Goal: Task Accomplishment & Management: Manage account settings

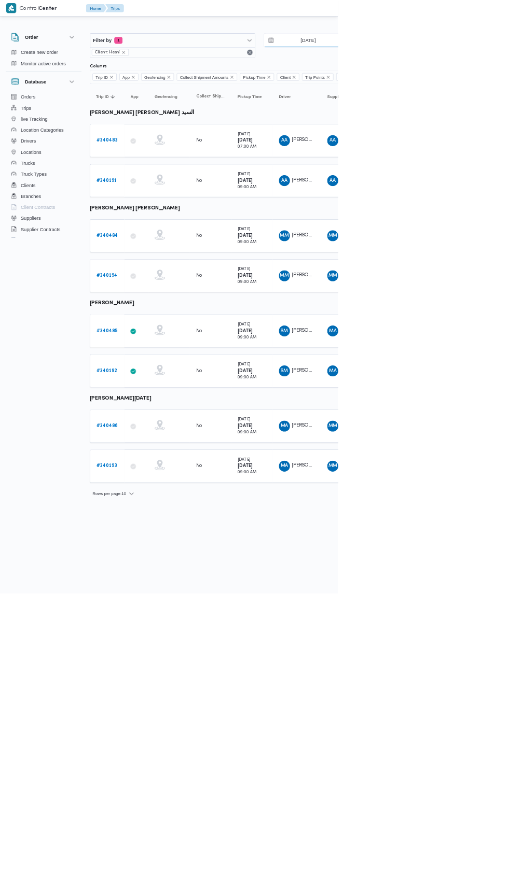
click at [463, 60] on input "29/9/2025" at bounding box center [456, 60] width 118 height 21
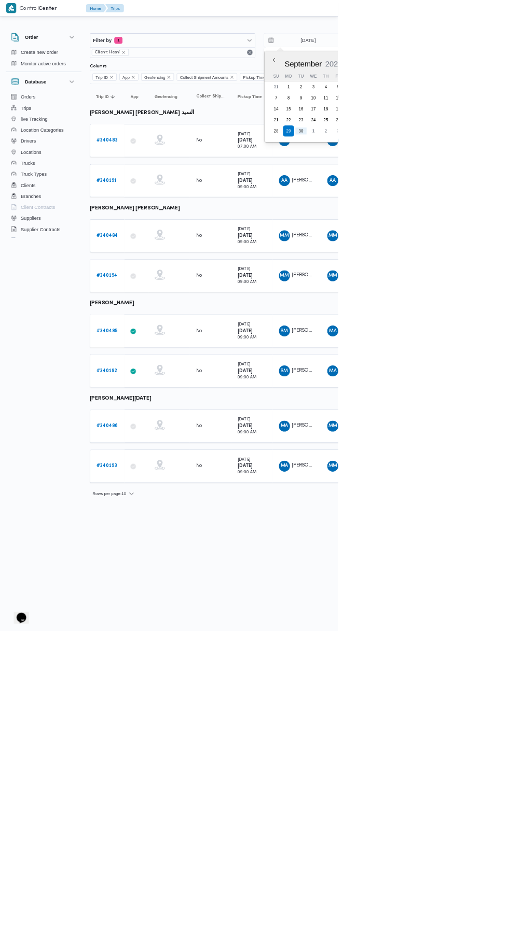
click at [486, 206] on div "September 2025 September 2025 Su Mo Tu We Th Fr Sa 31 1 2 3 4 5 6 7 8 9 10 11 1…" at bounding box center [470, 145] width 147 height 137
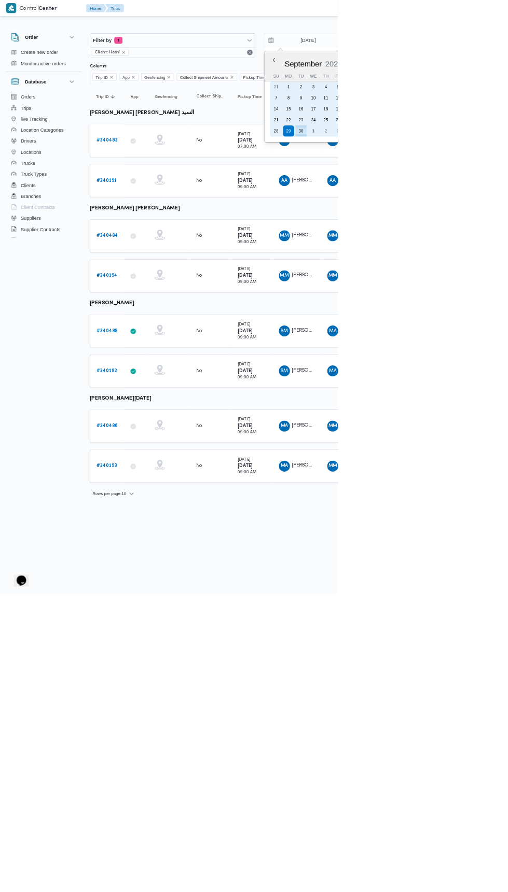
click at [451, 197] on div "30" at bounding box center [452, 197] width 17 height 17
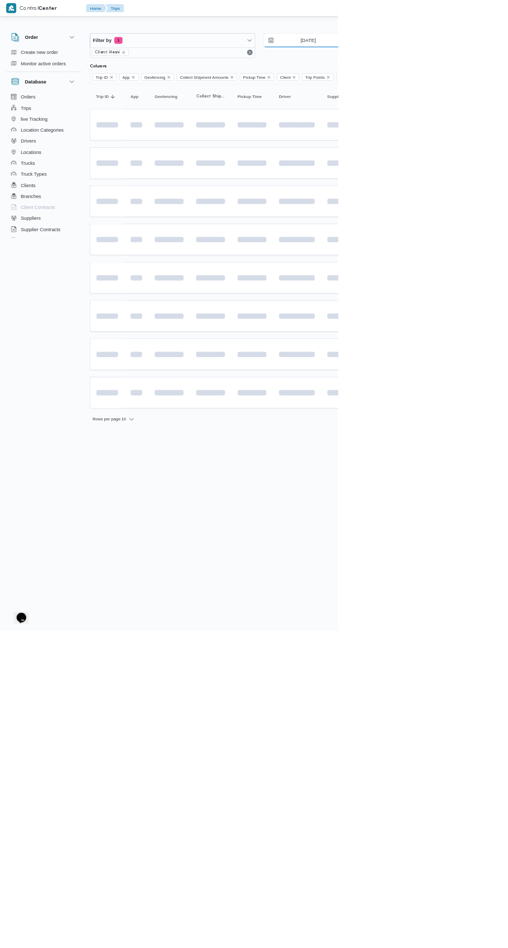
click at [473, 65] on input "30/9/2025" at bounding box center [456, 60] width 118 height 21
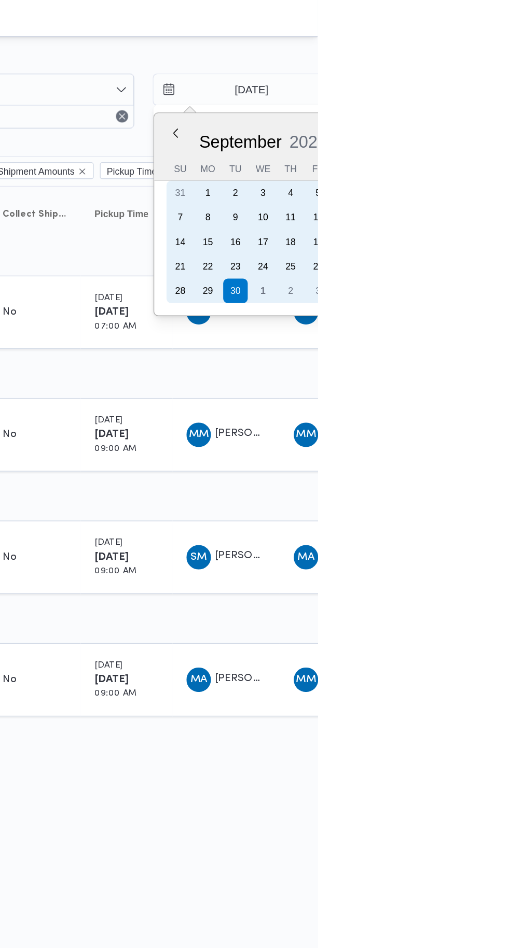
click at [469, 195] on div "1" at bounding box center [470, 197] width 17 height 17
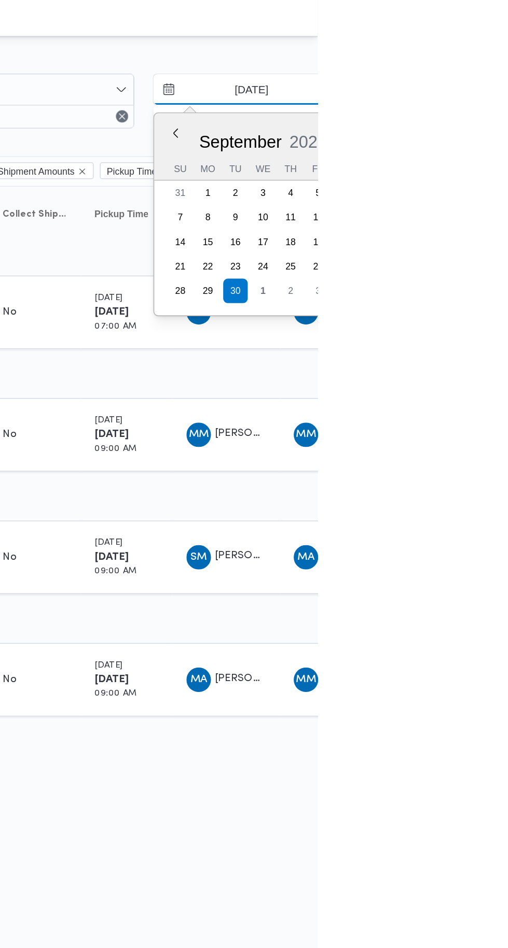
type input "[DATE]"
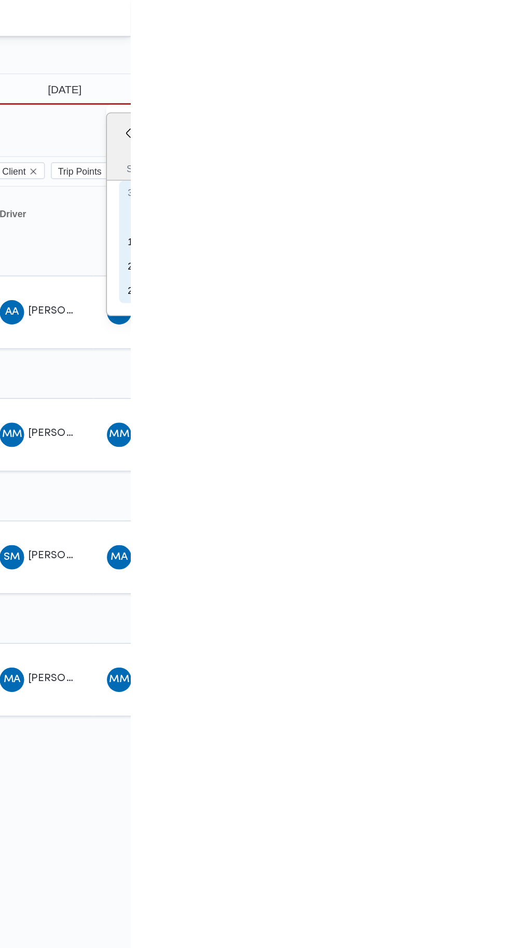
type input "[DATE]"
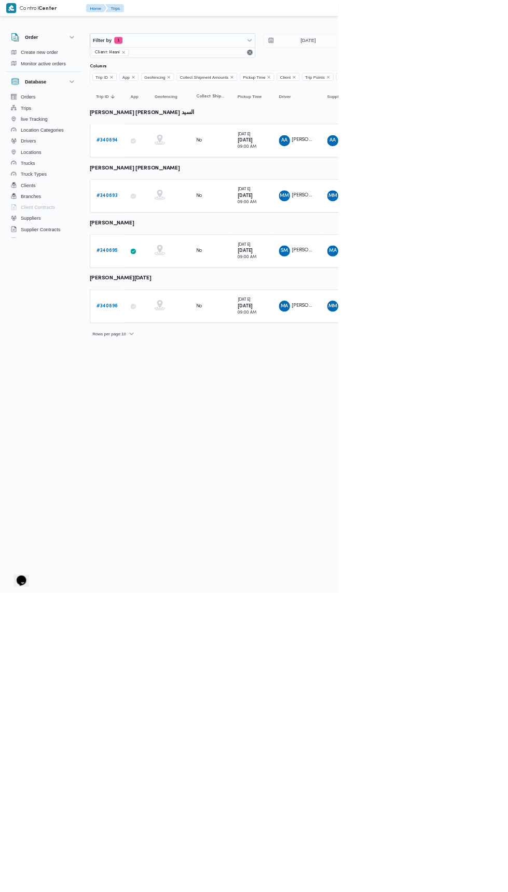
click at [165, 210] on b "# 340694" at bounding box center [161, 211] width 32 height 7
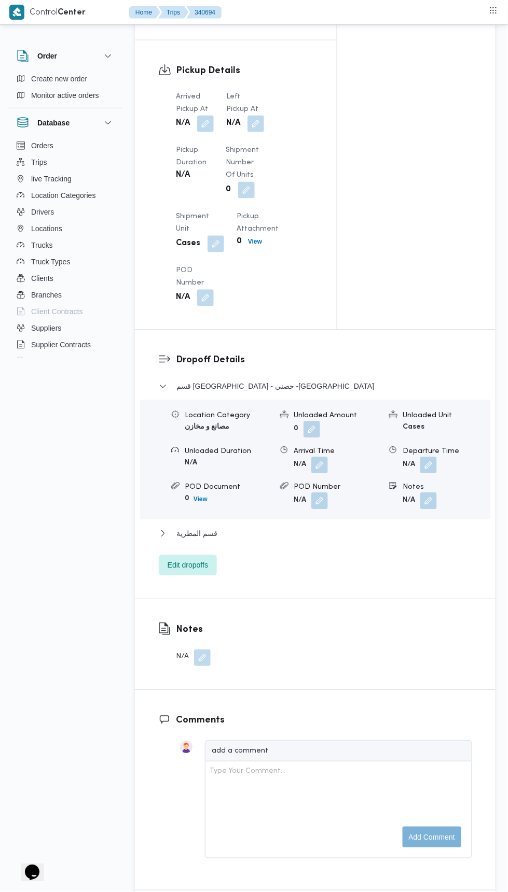
scroll to position [1045, 0]
click at [208, 113] on dt "Arrived Pickup At" at bounding box center [195, 102] width 38 height 25
click at [209, 132] on button "button" at bounding box center [205, 123] width 17 height 17
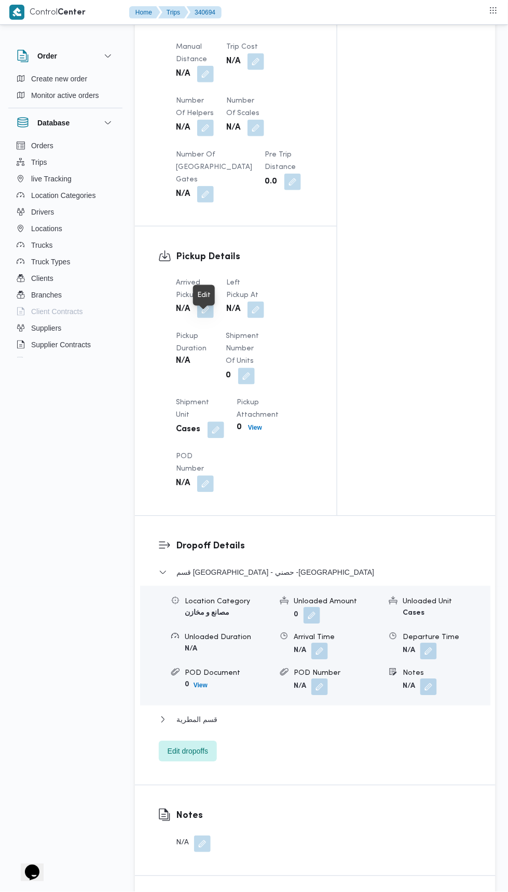
scroll to position [854, 0]
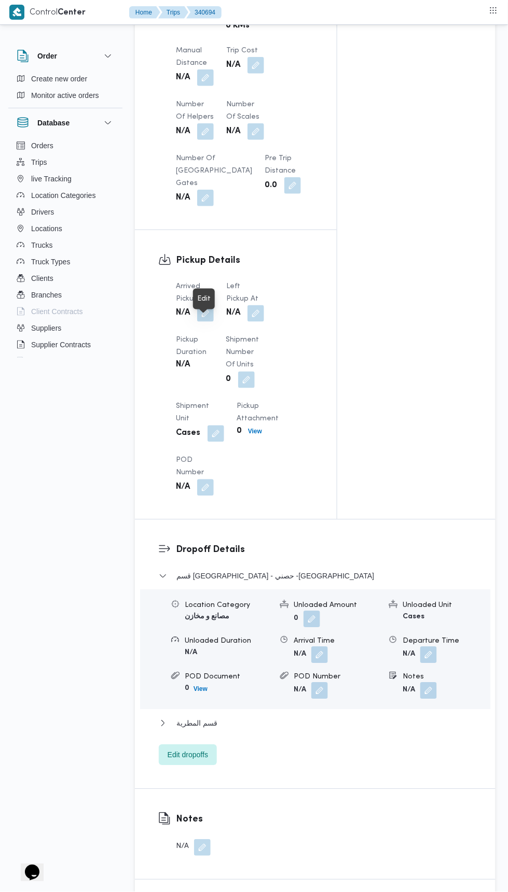
click at [206, 320] on button "button" at bounding box center [205, 313] width 17 height 17
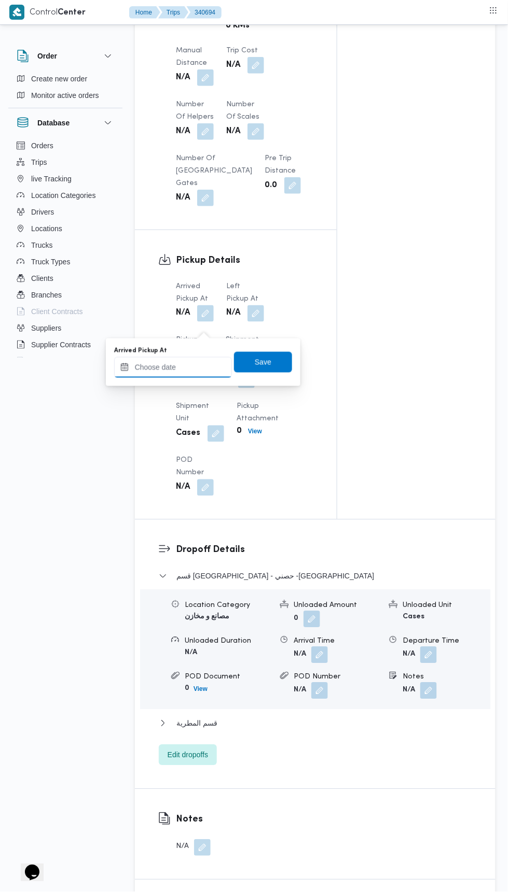
click at [198, 366] on input "Arrived Pickup At" at bounding box center [173, 367] width 118 height 21
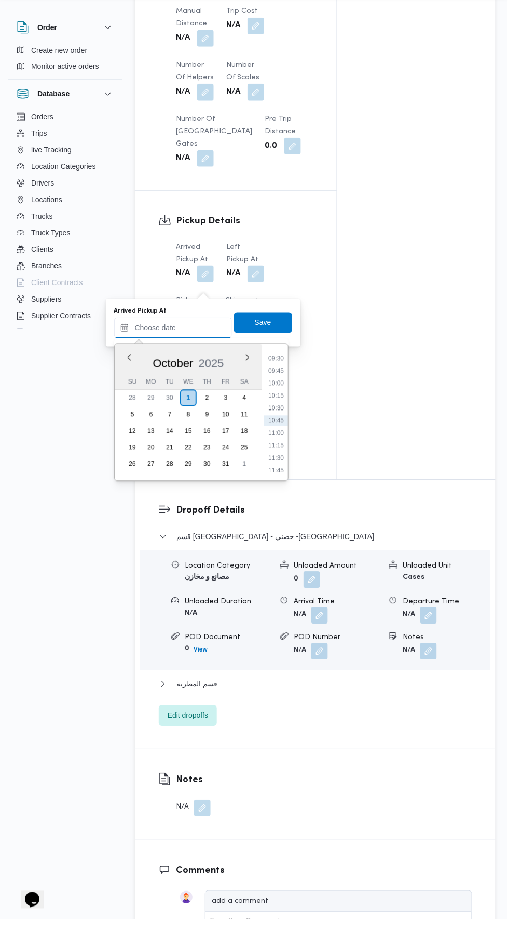
scroll to position [865, 0]
click at [273, 385] on li "09:30" at bounding box center [276, 387] width 24 height 10
type input "01/10/2025 09:30"
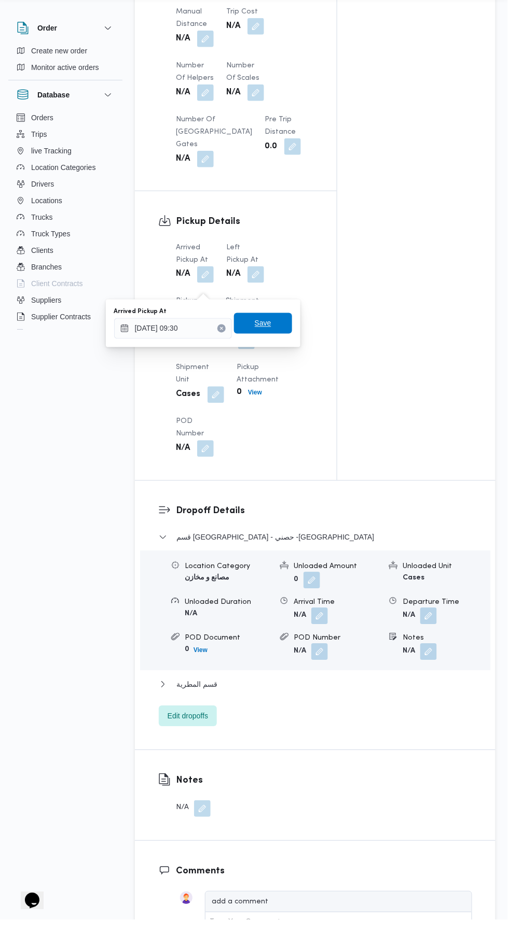
click at [290, 342] on span "Save" at bounding box center [263, 351] width 58 height 21
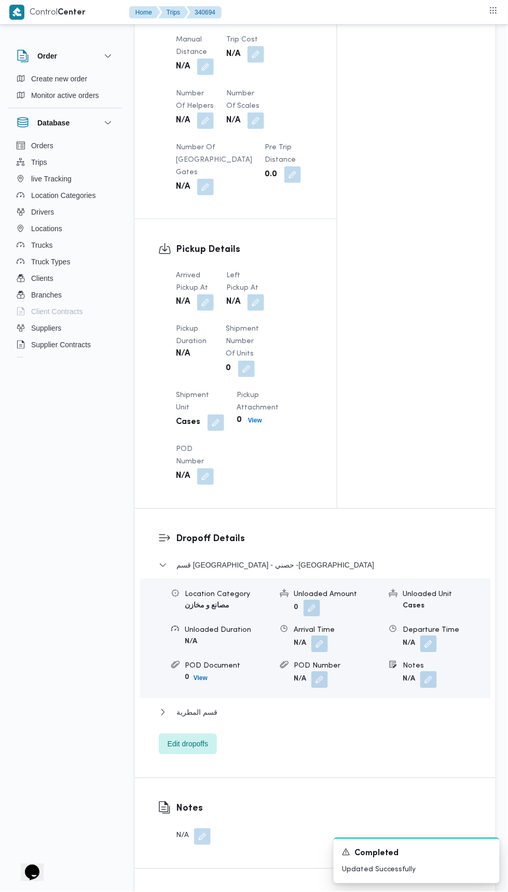
click at [256, 308] on button "button" at bounding box center [255, 302] width 17 height 17
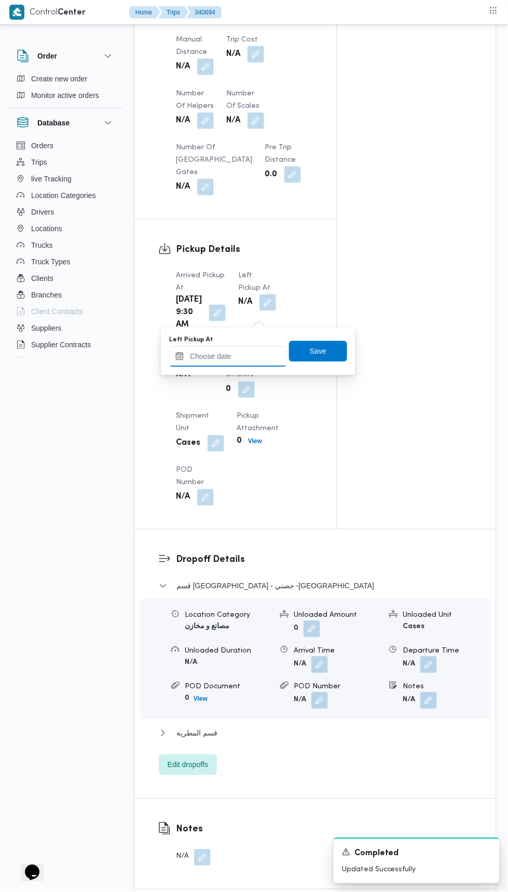
click at [245, 358] on input "Left Pickup At" at bounding box center [228, 356] width 118 height 21
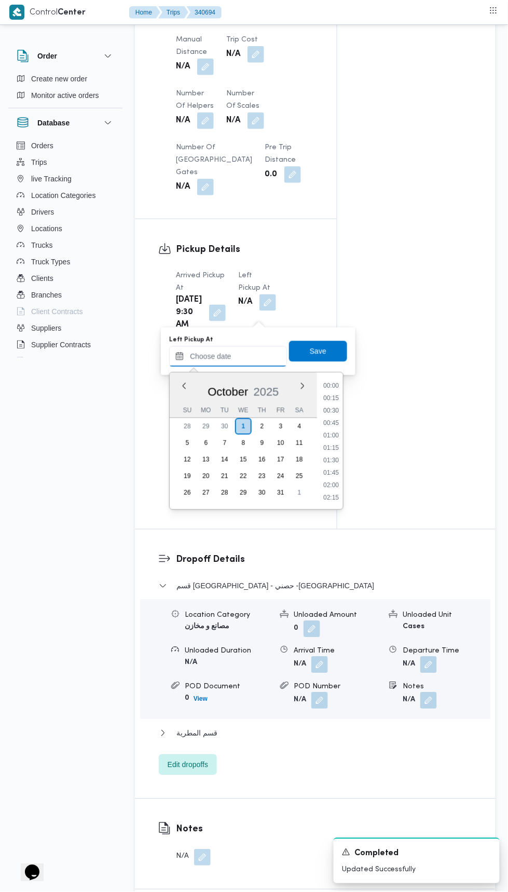
scroll to position [472, 0]
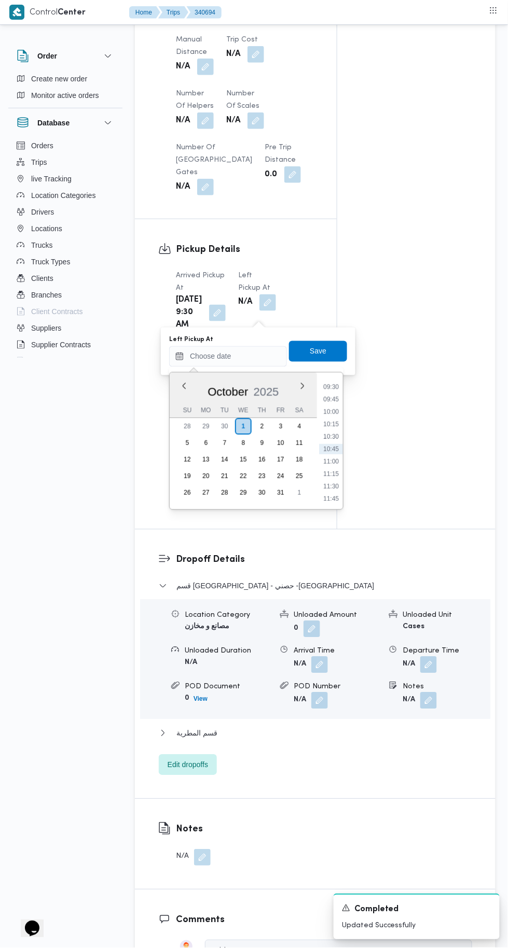
click at [332, 439] on li "10:30" at bounding box center [331, 437] width 24 height 10
type input "01/10/2025 10:30"
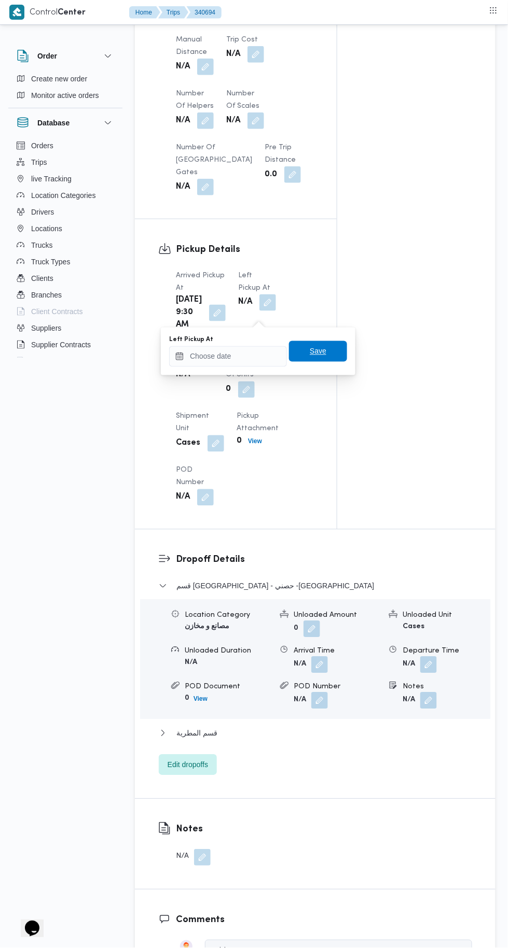
click at [345, 346] on span "Save" at bounding box center [318, 351] width 58 height 21
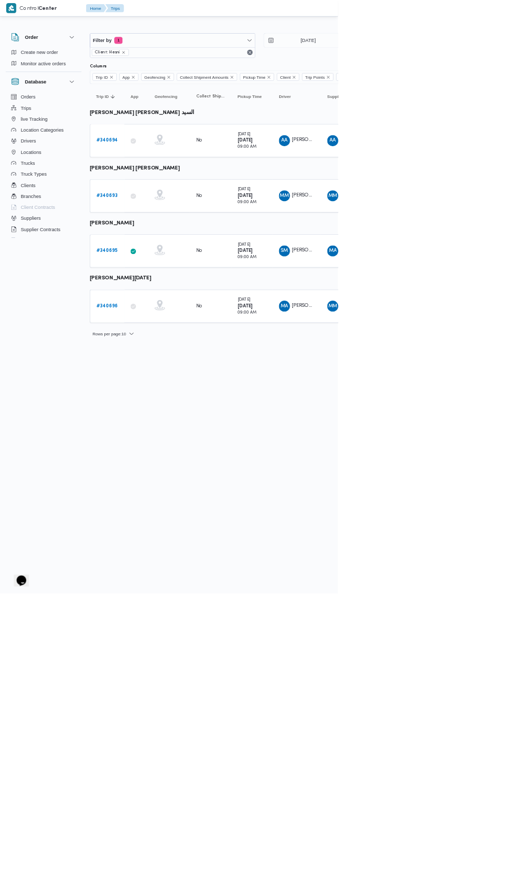
click at [167, 292] on b "# 340693" at bounding box center [161, 294] width 32 height 7
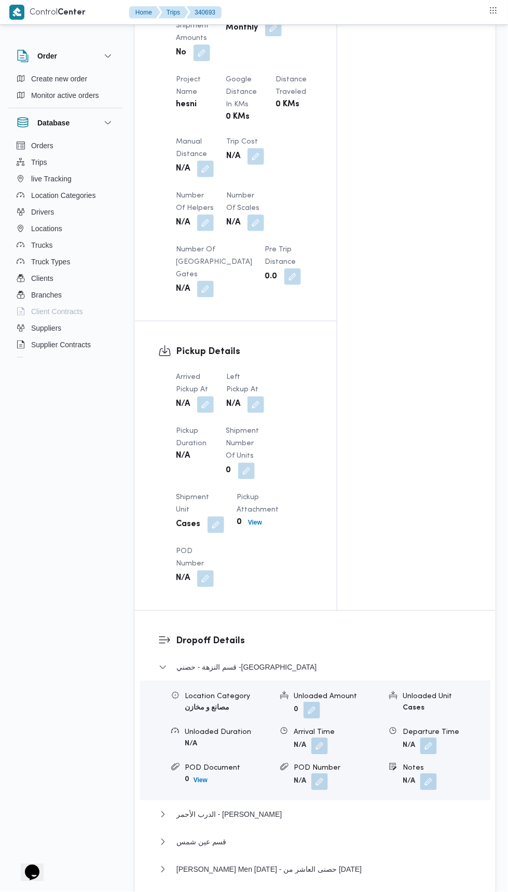
scroll to position [787, 0]
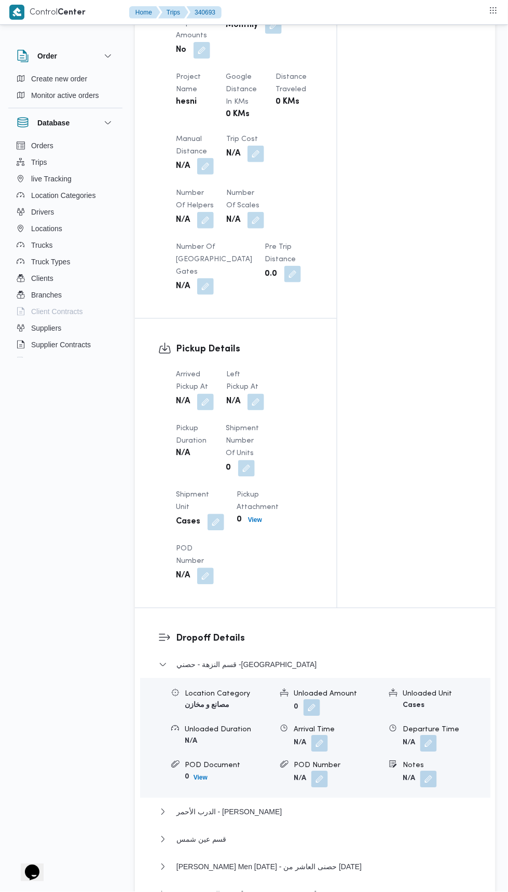
click at [212, 411] on button "button" at bounding box center [205, 402] width 17 height 17
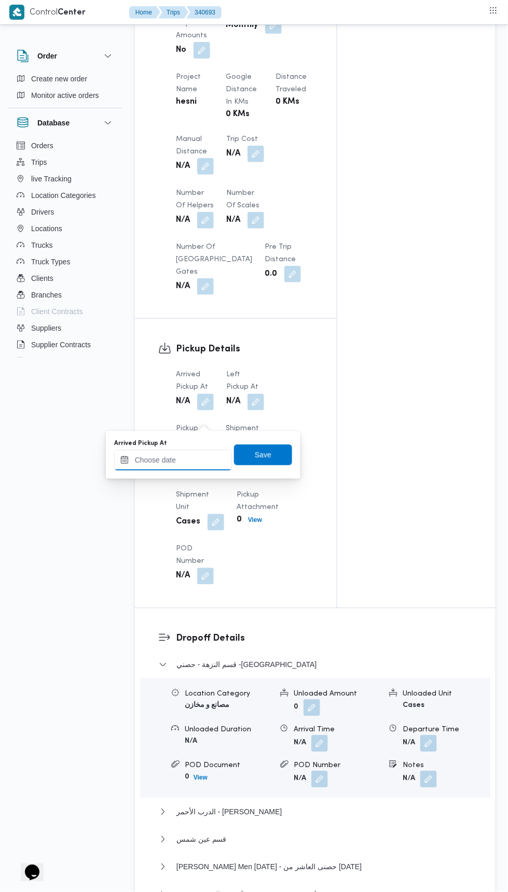
click at [209, 461] on input "Arrived Pickup At" at bounding box center [173, 460] width 118 height 21
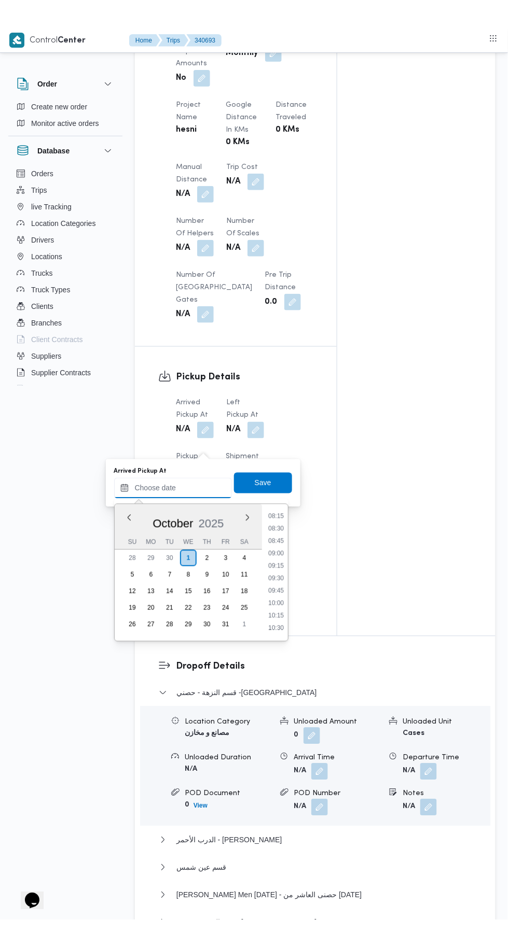
scroll to position [411, 0]
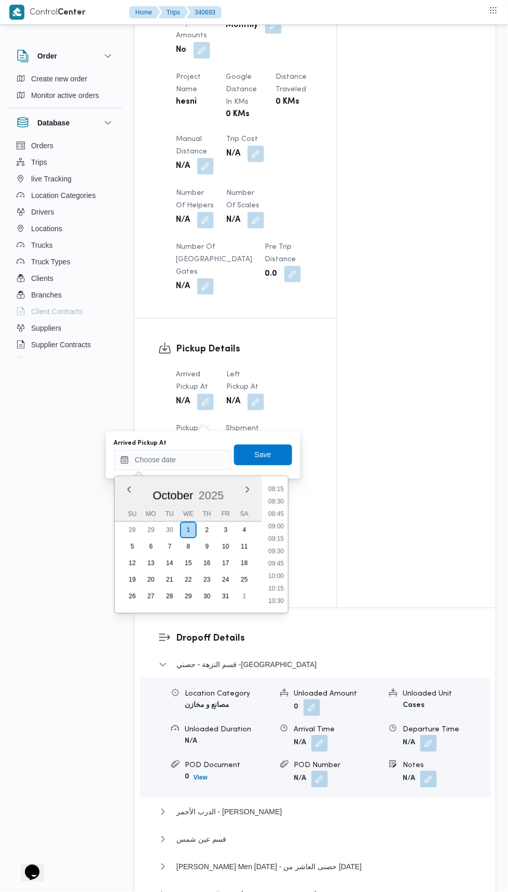
click at [272, 539] on li "09:15" at bounding box center [276, 539] width 24 height 10
type input "01/10/2025 09:15"
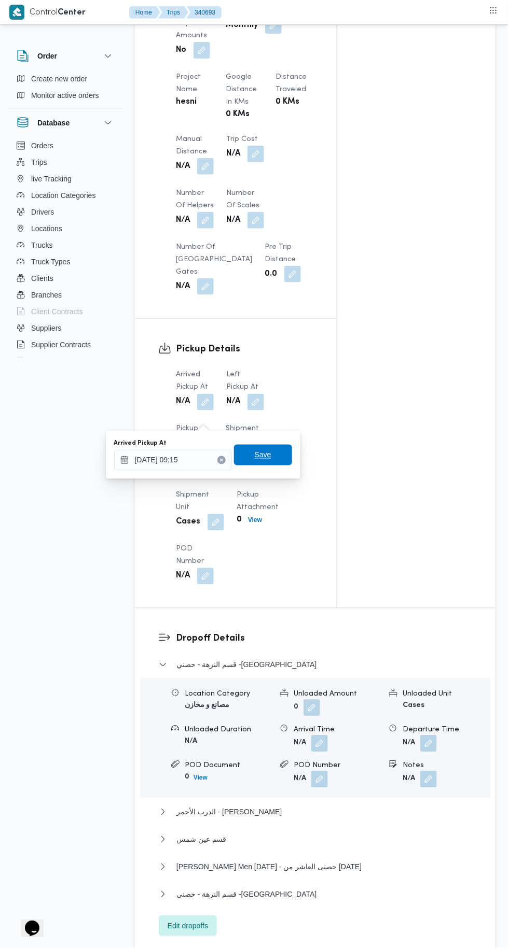
click at [271, 453] on span "Save" at bounding box center [263, 455] width 17 height 12
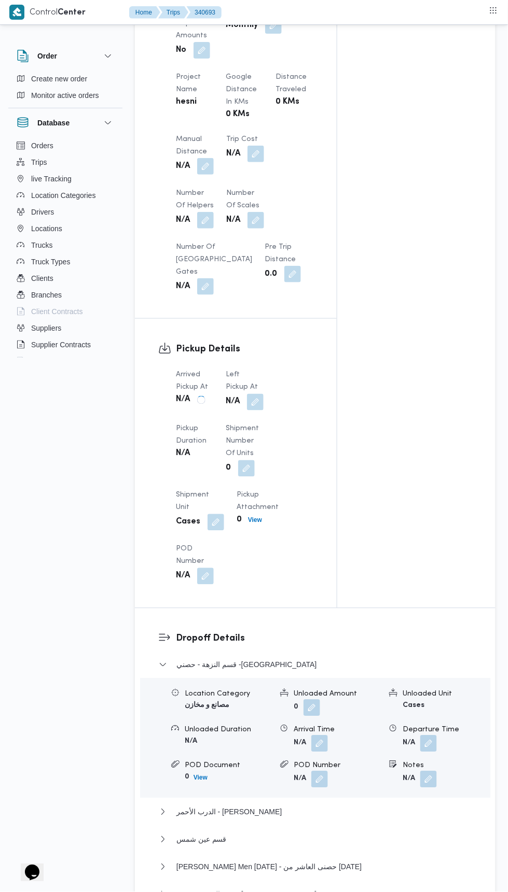
click at [254, 411] on button "button" at bounding box center [255, 402] width 17 height 17
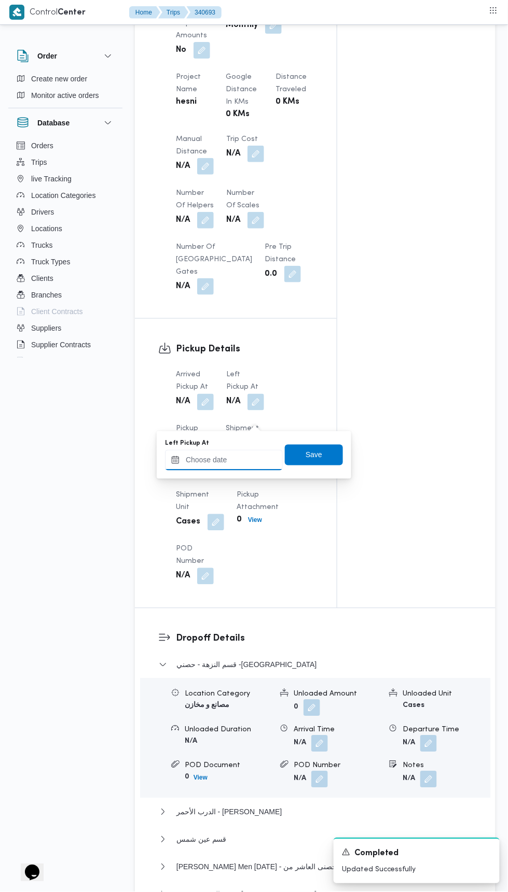
click at [242, 461] on input "Left Pickup At" at bounding box center [224, 460] width 118 height 21
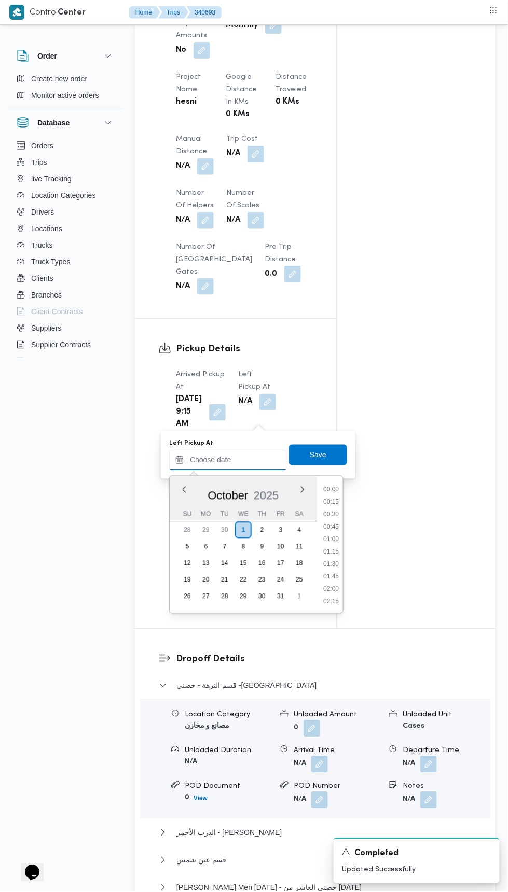
scroll to position [472, 0]
click at [331, 527] on li "10:15" at bounding box center [331, 528] width 24 height 10
type input "01/10/2025 10:15"
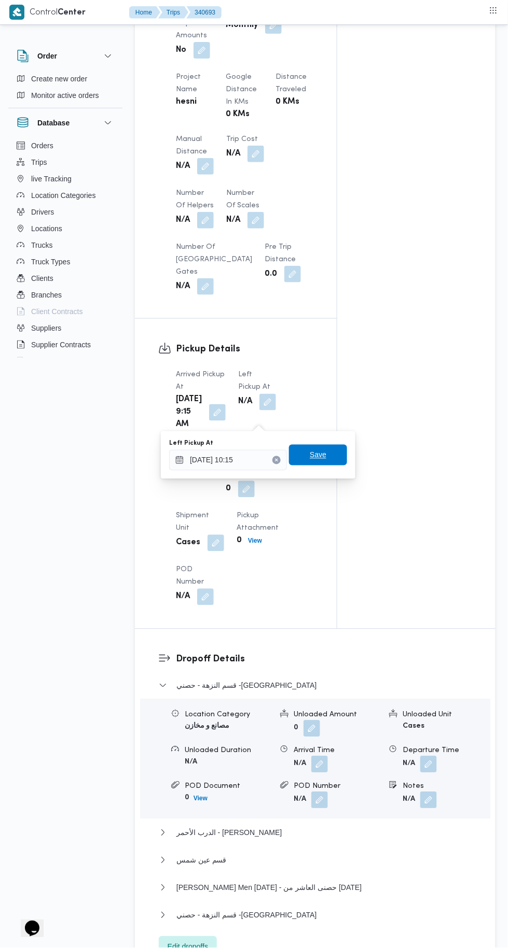
click at [319, 455] on span "Save" at bounding box center [318, 455] width 17 height 12
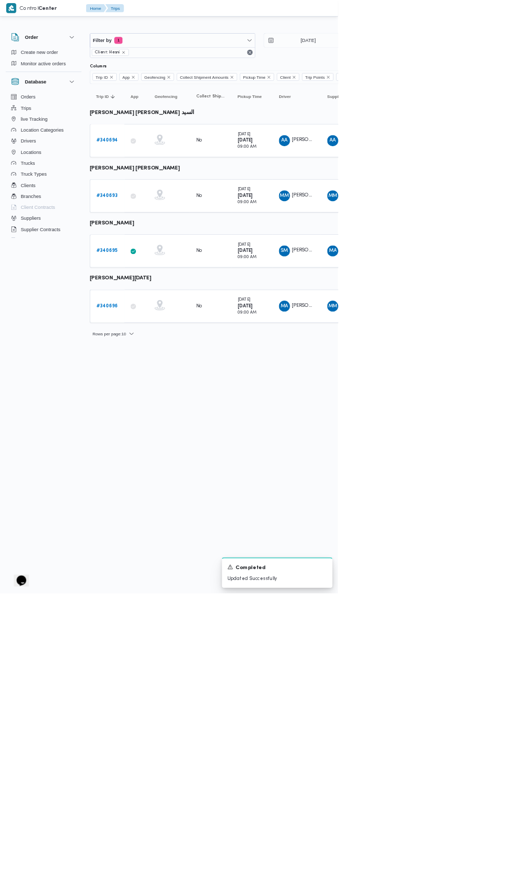
click at [157, 457] on b "# 340696" at bounding box center [161, 460] width 32 height 7
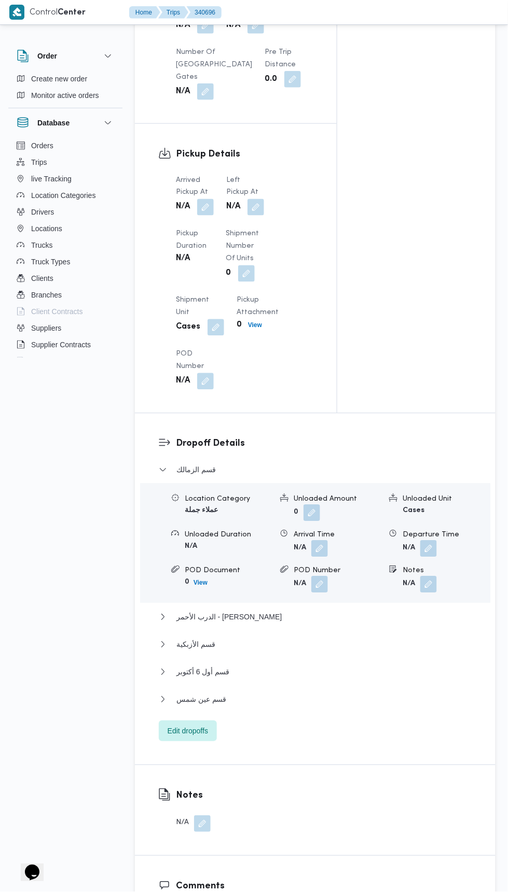
scroll to position [969, 0]
click at [208, 216] on button "button" at bounding box center [205, 207] width 17 height 17
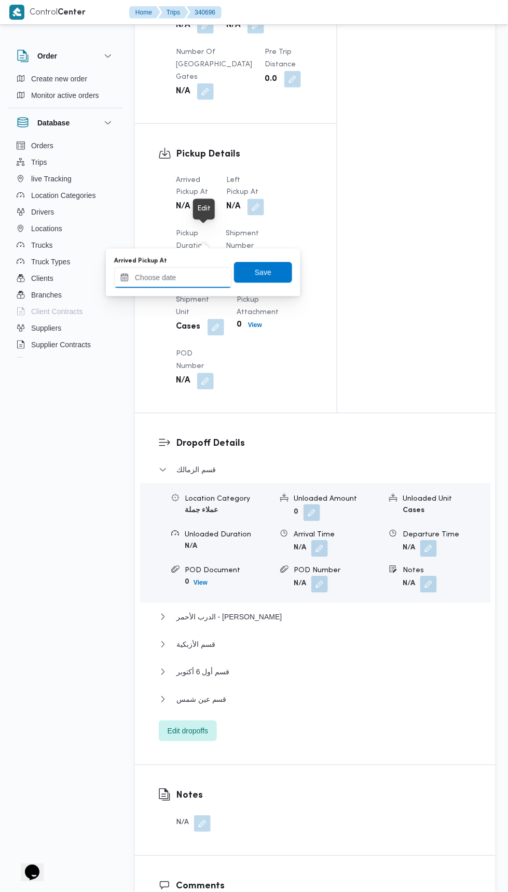
click at [205, 276] on input "Arrived Pickup At" at bounding box center [173, 278] width 118 height 21
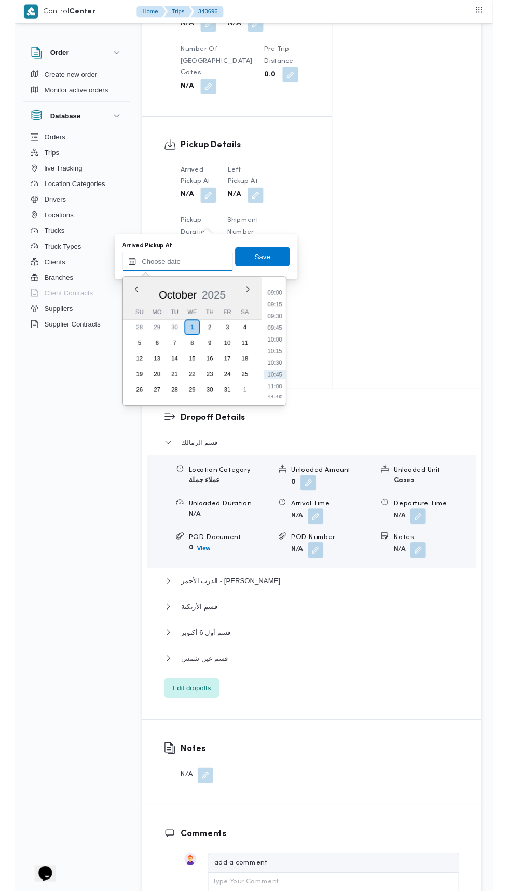
scroll to position [443, 0]
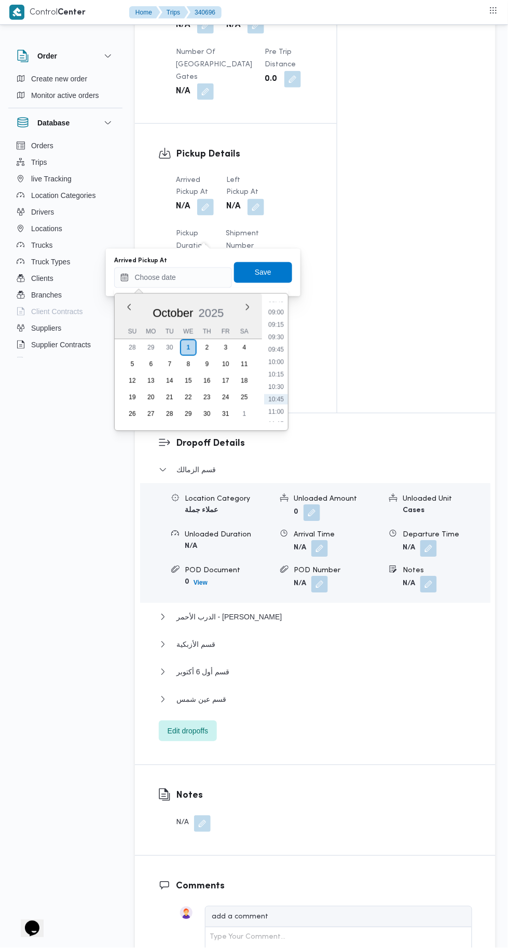
click at [278, 313] on li "09:00" at bounding box center [276, 312] width 24 height 10
type input "01/10/2025 09:00"
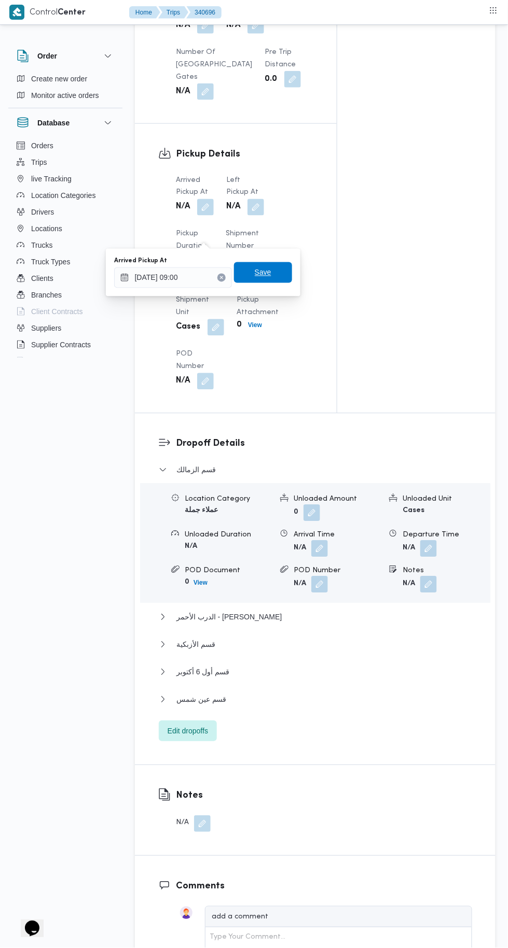
click at [276, 276] on span "Save" at bounding box center [263, 272] width 58 height 21
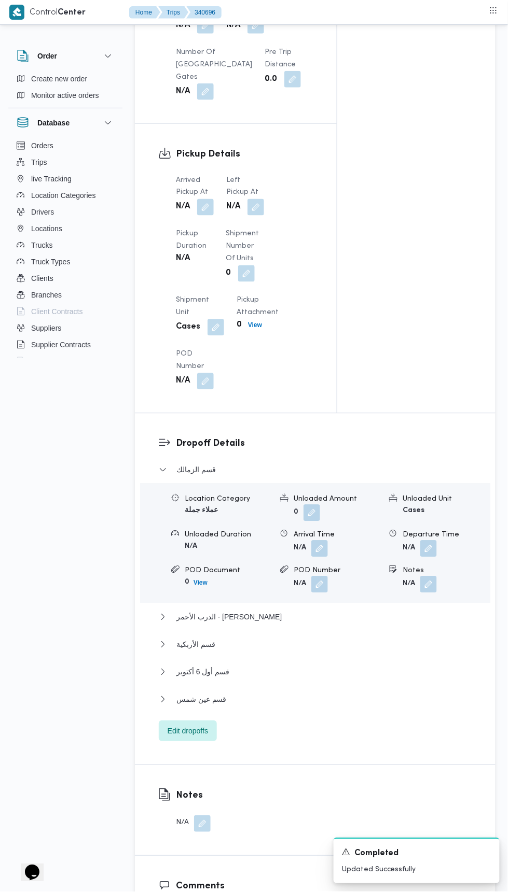
click at [260, 216] on button "button" at bounding box center [255, 207] width 17 height 17
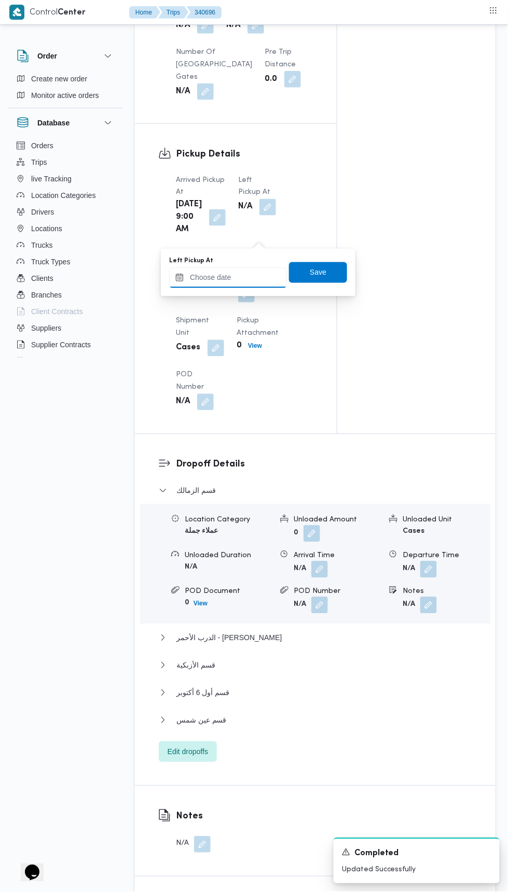
click at [246, 277] on input "Left Pickup At" at bounding box center [228, 278] width 118 height 21
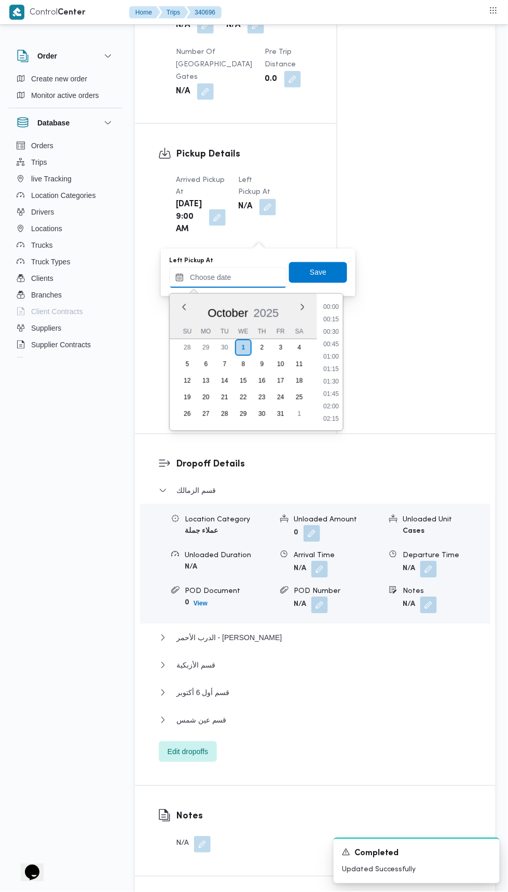
scroll to position [472, 0]
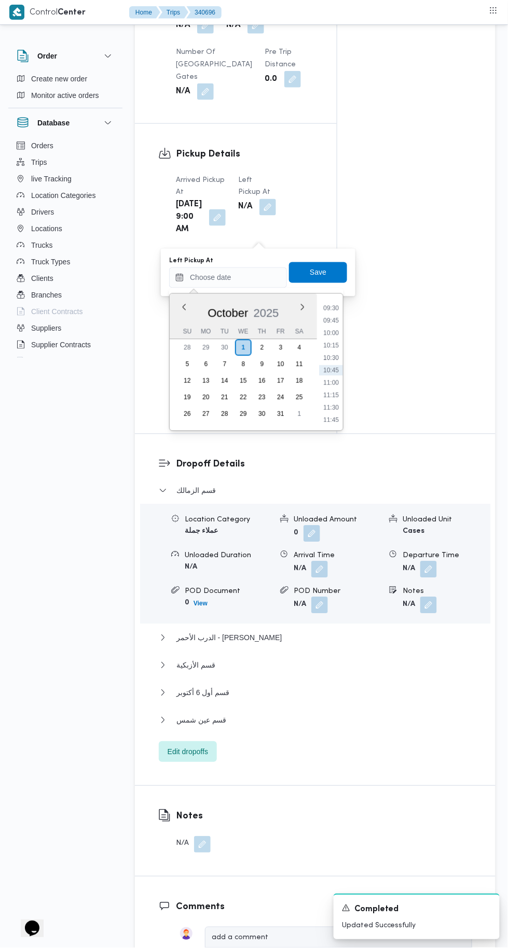
click at [331, 344] on li "10:15" at bounding box center [331, 346] width 24 height 10
type input "01/10/2025 10:15"
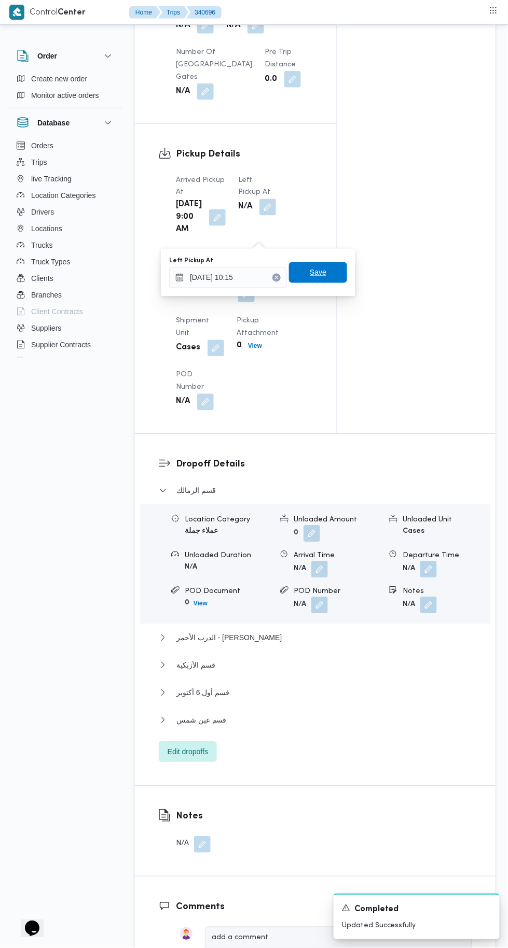
click at [332, 273] on span "Save" at bounding box center [318, 272] width 58 height 21
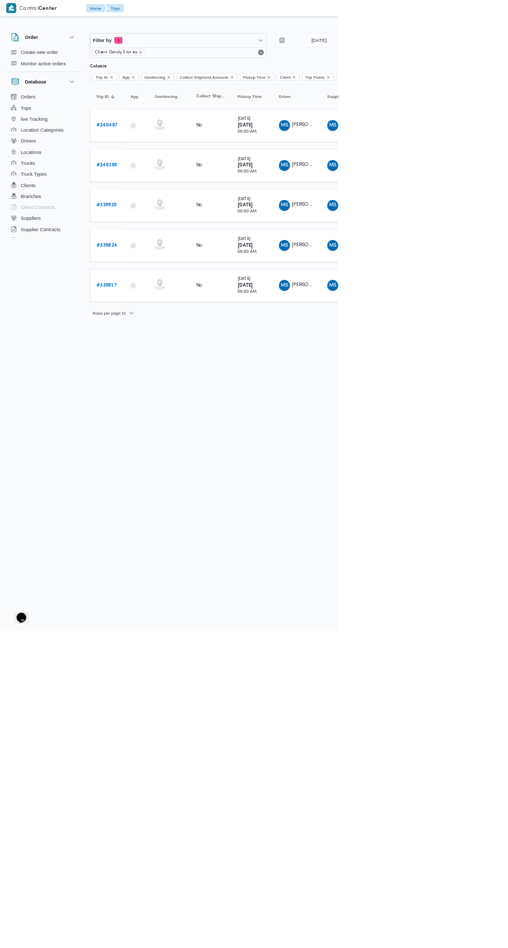
type input "[DATE]"
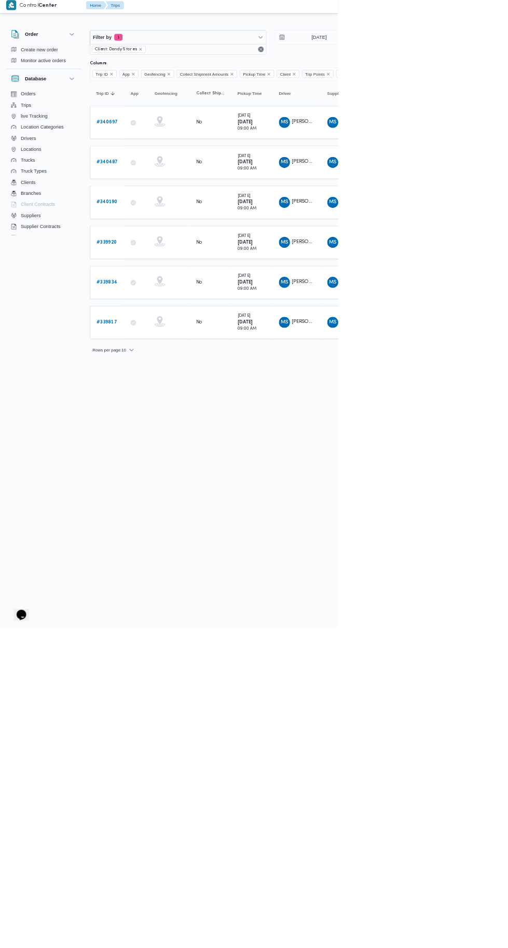
click at [167, 188] on b "# 340697" at bounding box center [161, 188] width 32 height 7
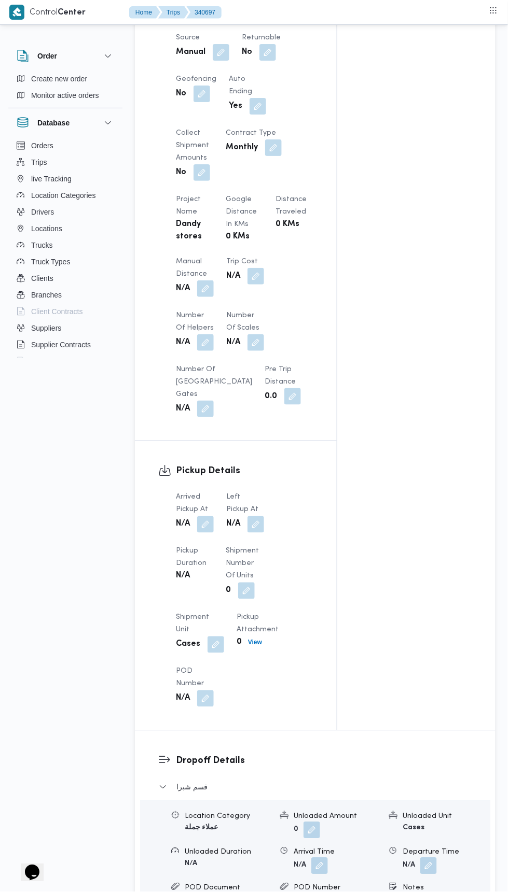
scroll to position [705, 0]
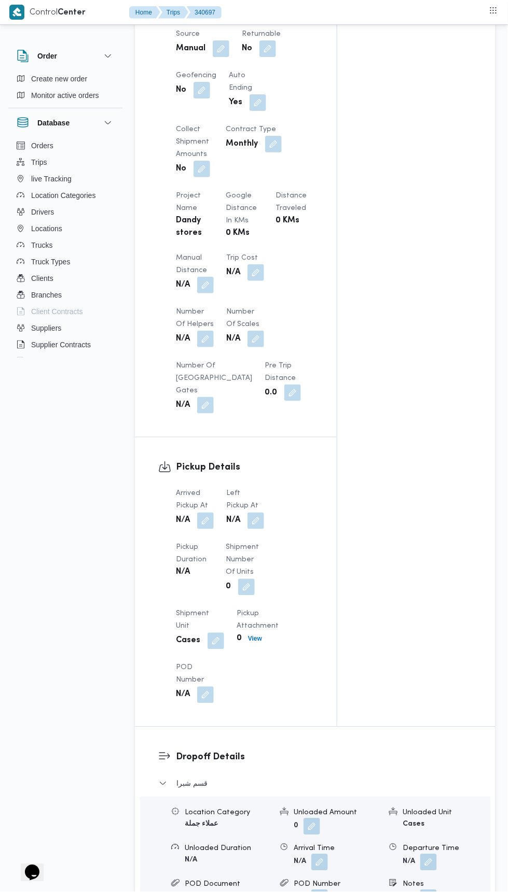
click at [209, 513] on button "button" at bounding box center [205, 521] width 17 height 17
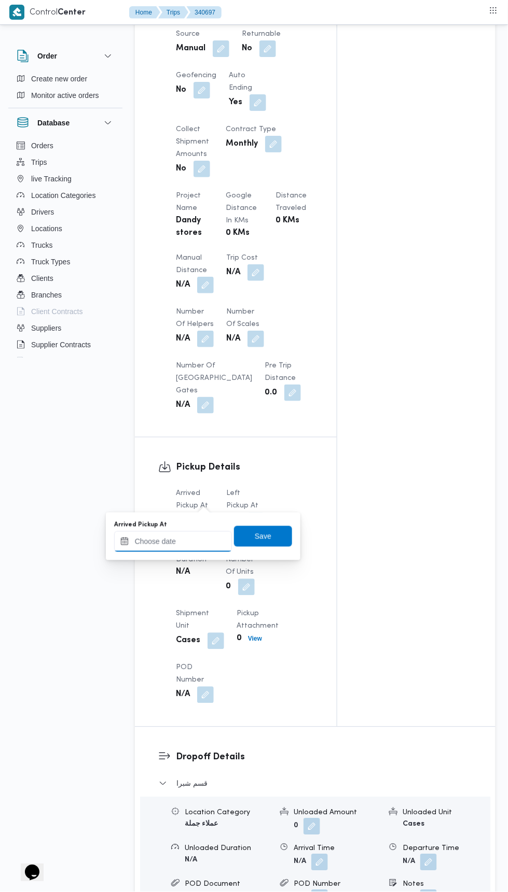
click at [207, 537] on input "Arrived Pickup At" at bounding box center [173, 541] width 118 height 21
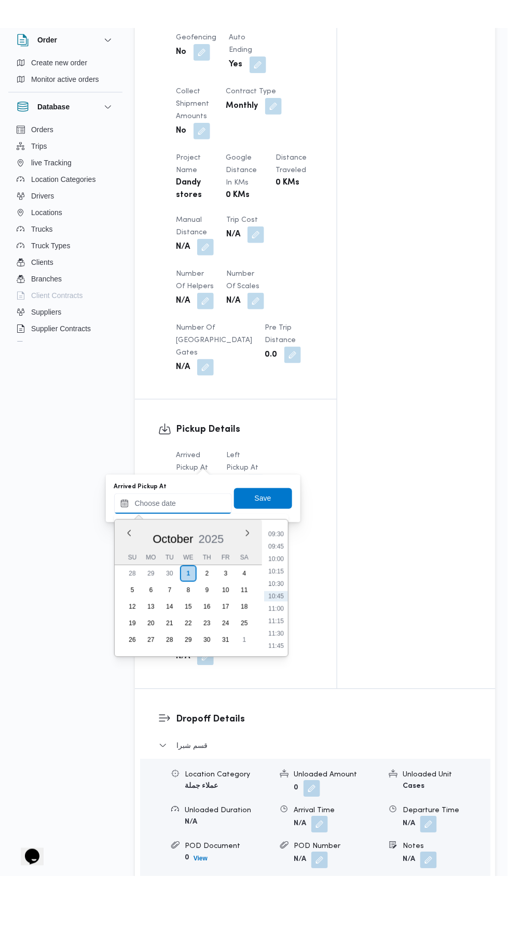
scroll to position [727, 0]
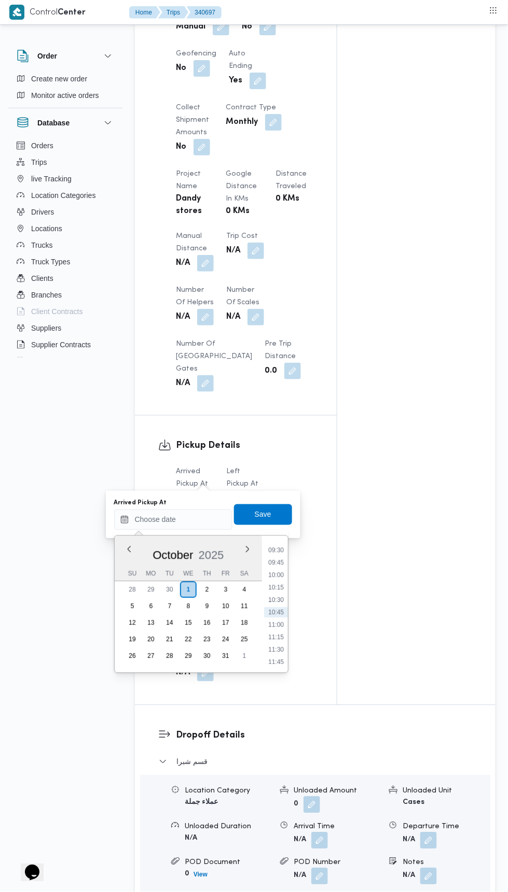
click at [276, 548] on li "09:30" at bounding box center [276, 550] width 24 height 10
type input "01/10/2025 09:30"
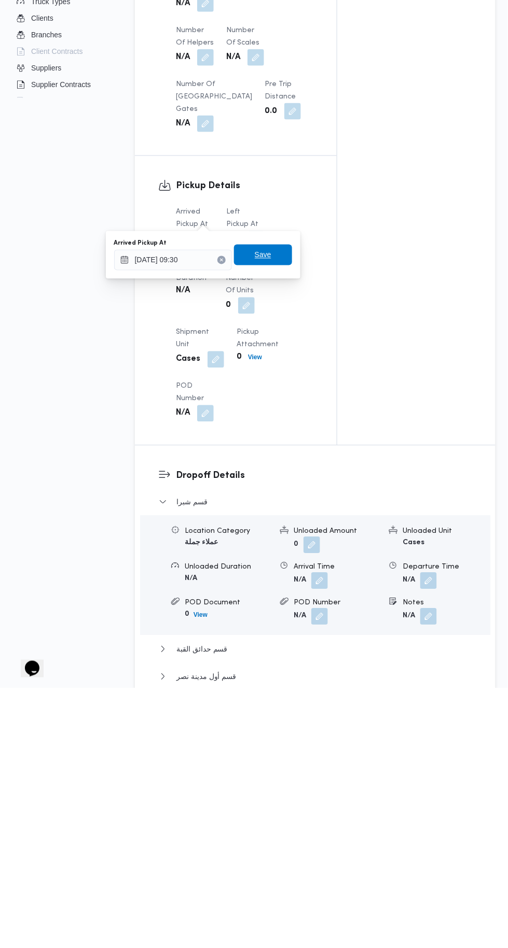
click at [267, 507] on span "Save" at bounding box center [263, 514] width 58 height 21
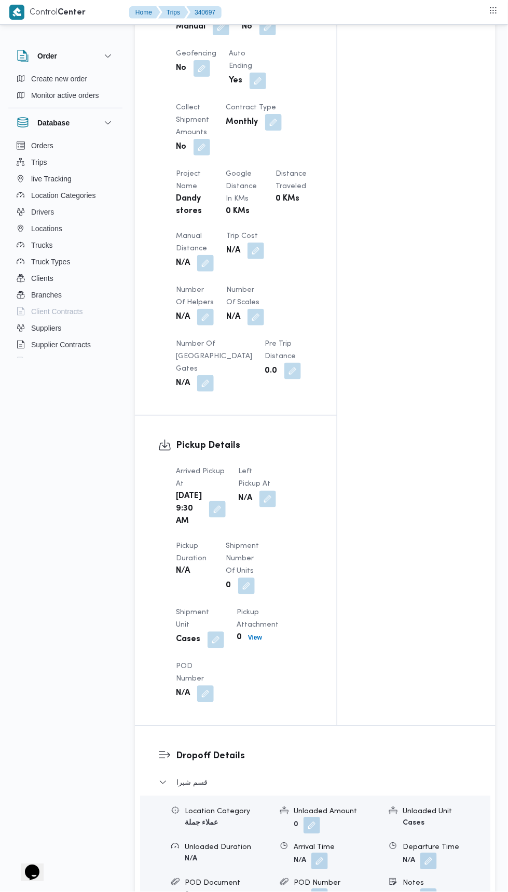
click at [265, 491] on button "button" at bounding box center [267, 499] width 17 height 17
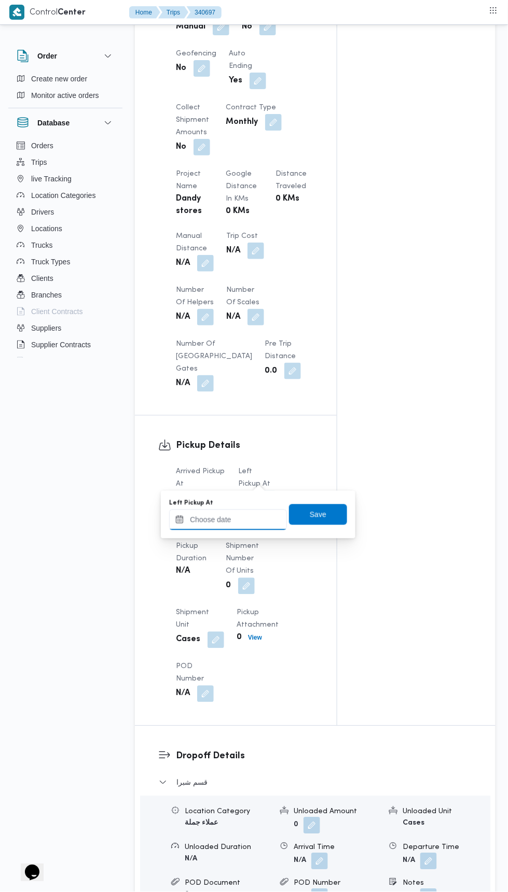
click at [247, 520] on input "Left Pickup At" at bounding box center [228, 520] width 118 height 21
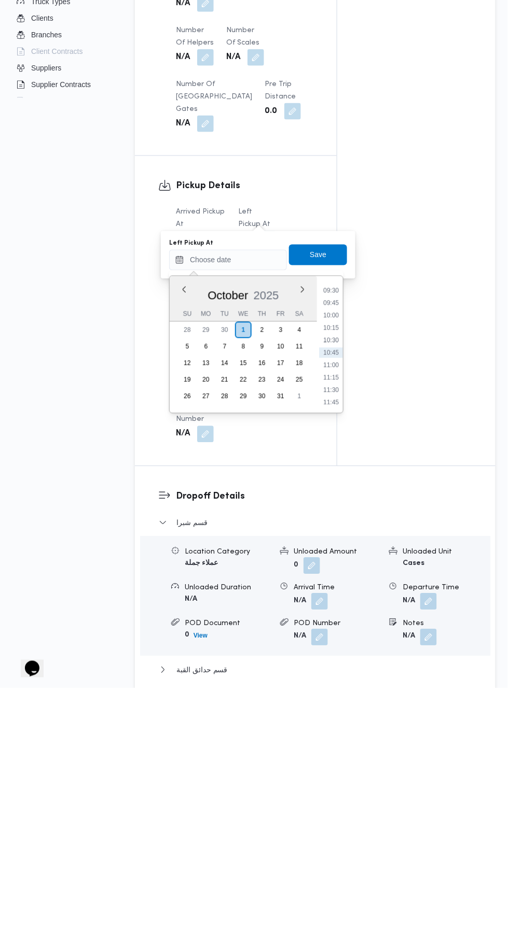
click at [328, 597] on li "10:30" at bounding box center [331, 600] width 24 height 10
type input "01/10/2025 10:30"
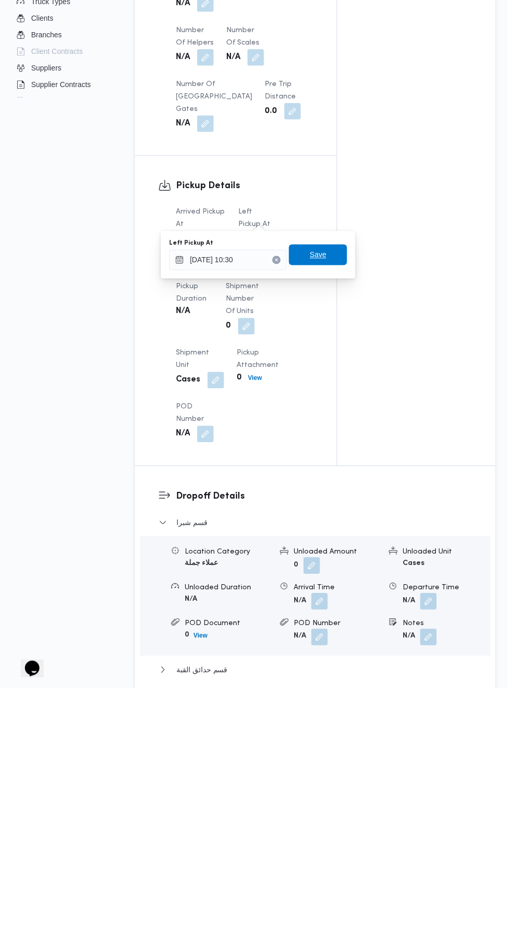
click at [334, 513] on span "Save" at bounding box center [318, 514] width 58 height 21
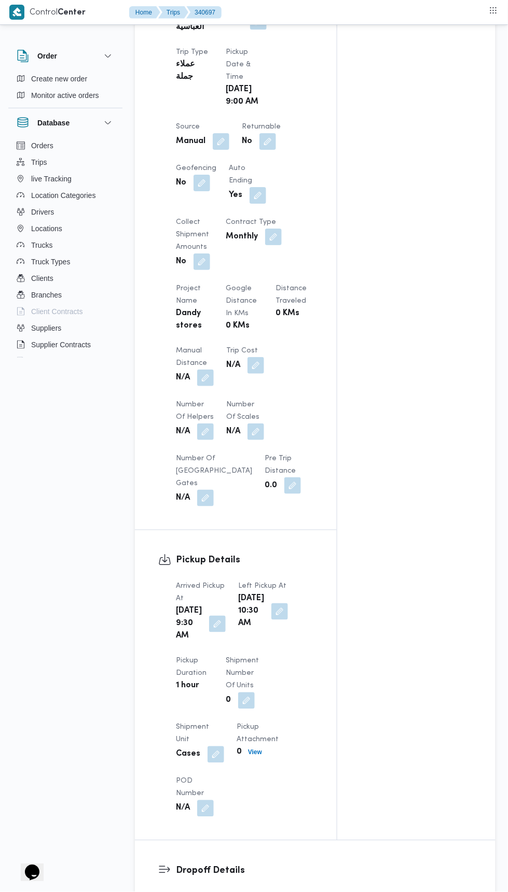
scroll to position [0, 0]
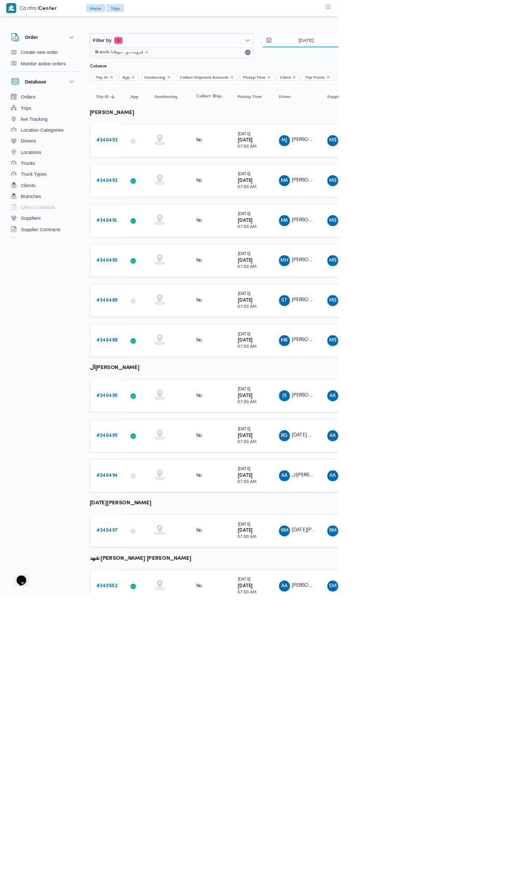
click at [460, 60] on input "30/9/2025" at bounding box center [453, 60] width 118 height 21
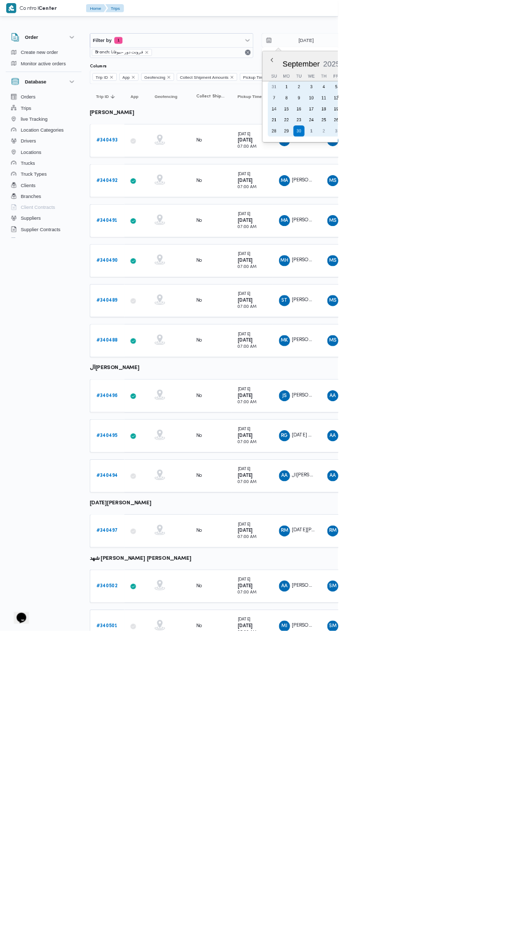
click at [466, 196] on div "1" at bounding box center [467, 197] width 17 height 17
type input "[DATE]"
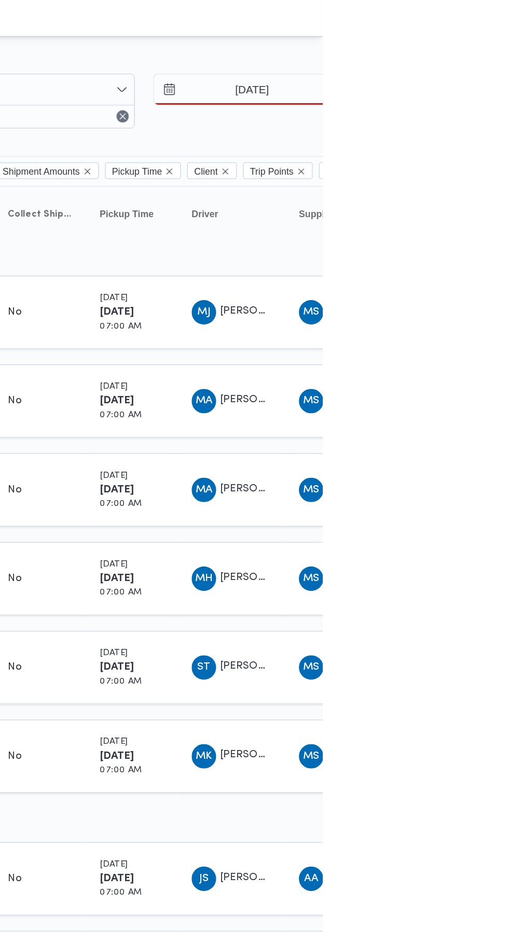
type input "[DATE]"
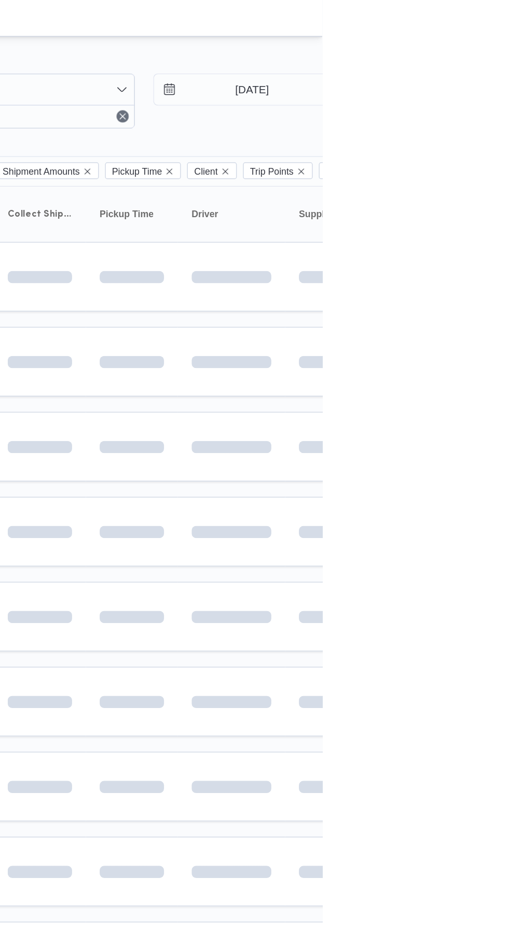
click at [507, 284] on td at bounding box center [518, 302] width 73 height 47
